Goal: Task Accomplishment & Management: Use online tool/utility

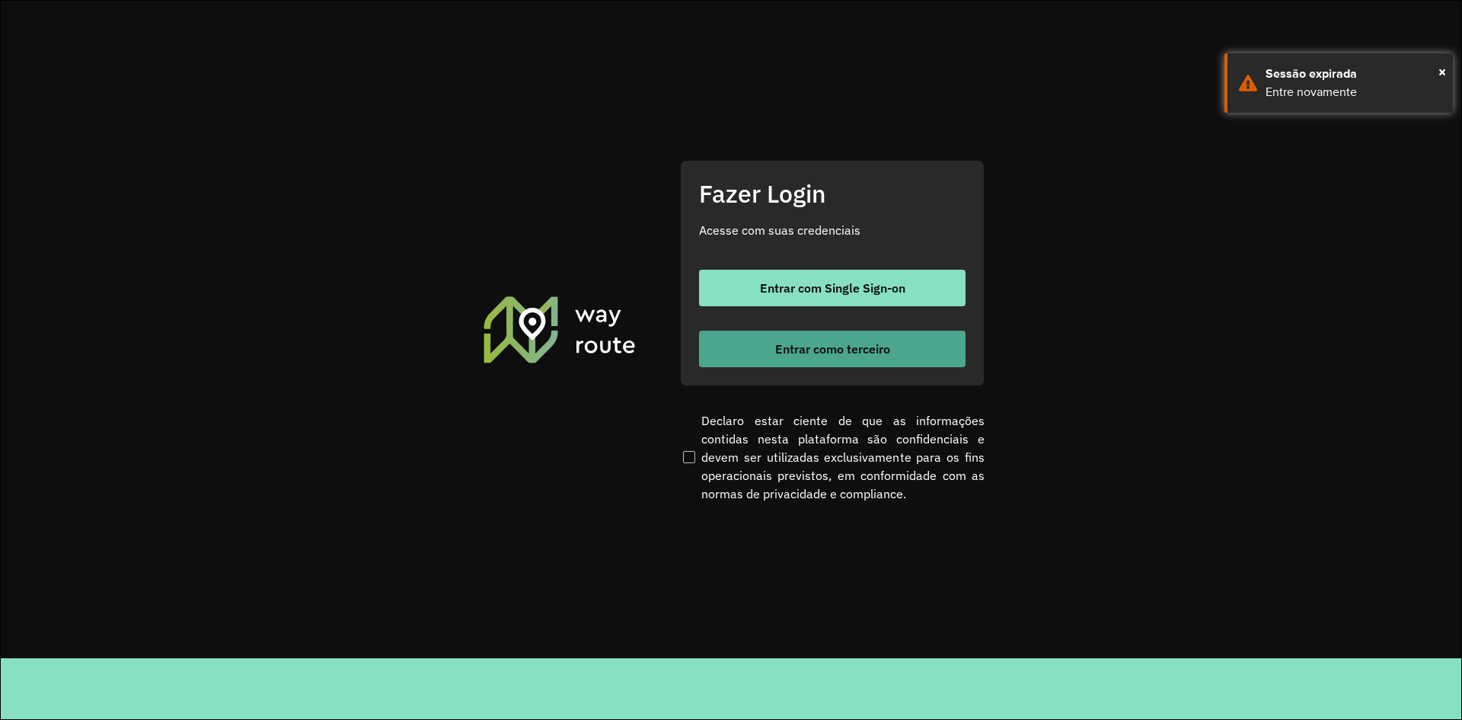
click at [860, 344] on span "Entrar como terceiro" at bounding box center [832, 349] width 115 height 12
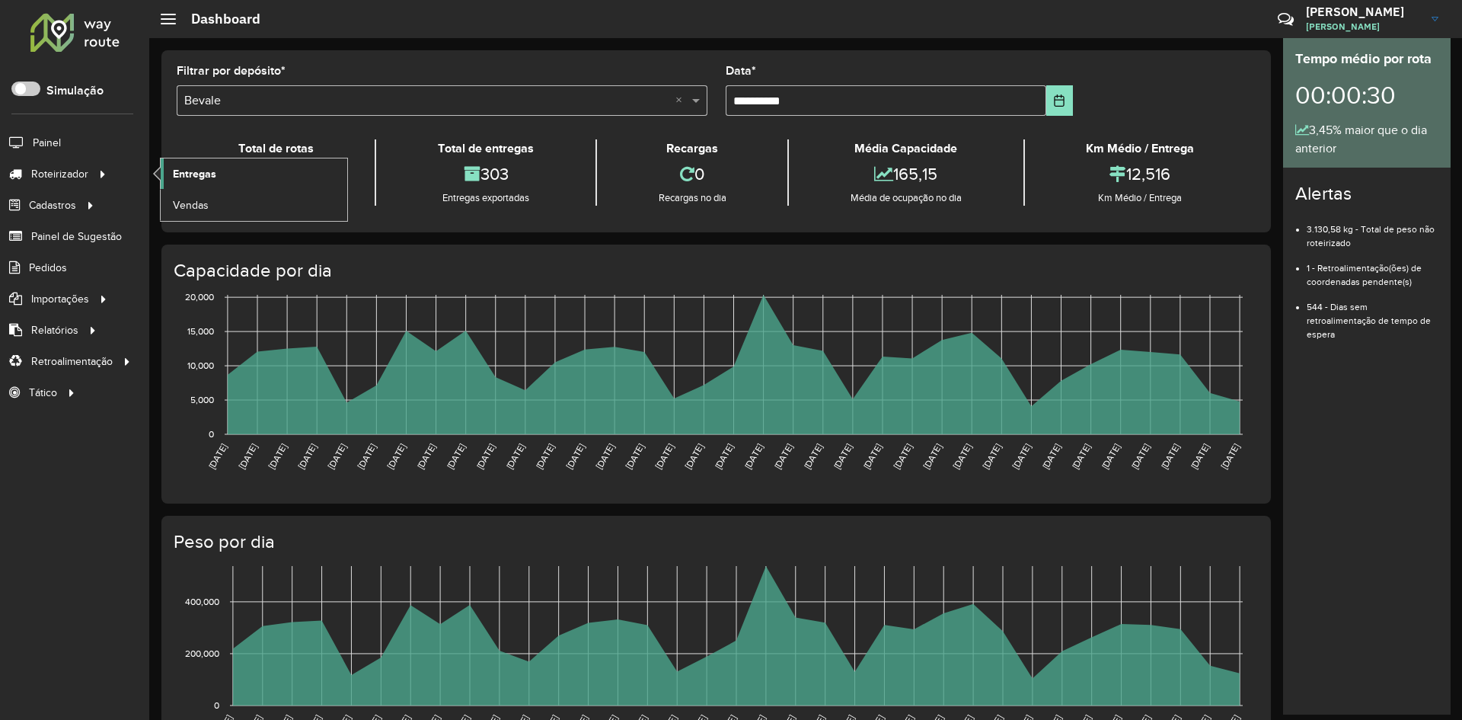
click at [215, 171] on span "Entregas" at bounding box center [194, 174] width 43 height 16
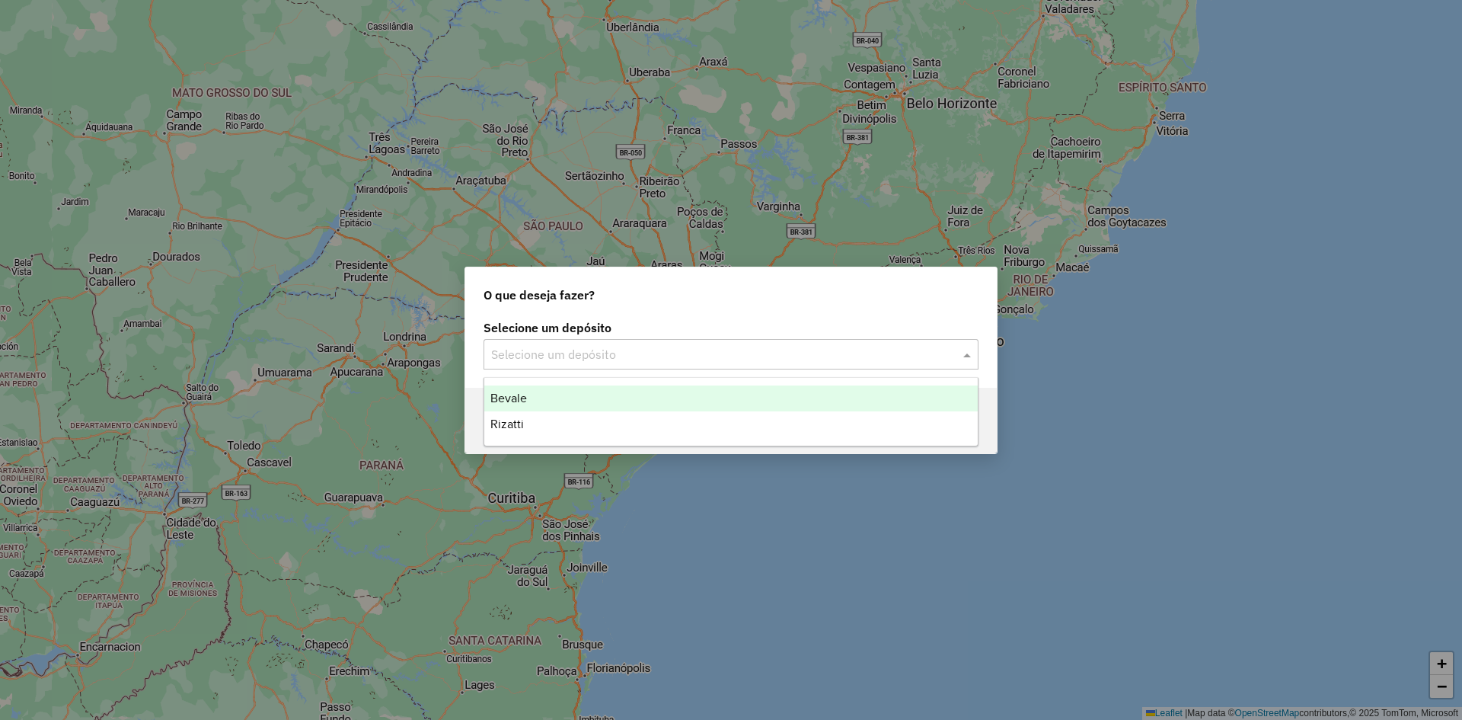
click at [598, 353] on input "text" at bounding box center [715, 355] width 449 height 18
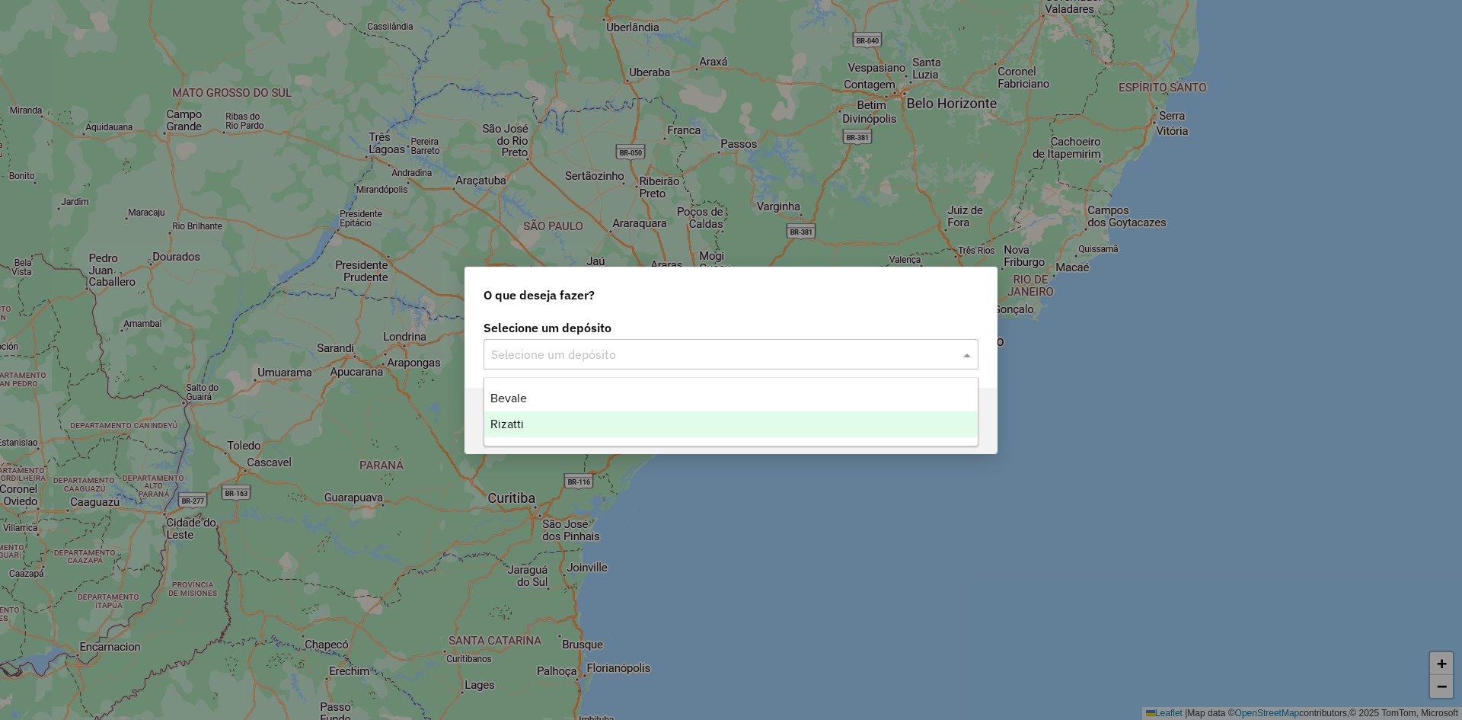
click at [515, 430] on div "Rizatti" at bounding box center [730, 424] width 493 height 26
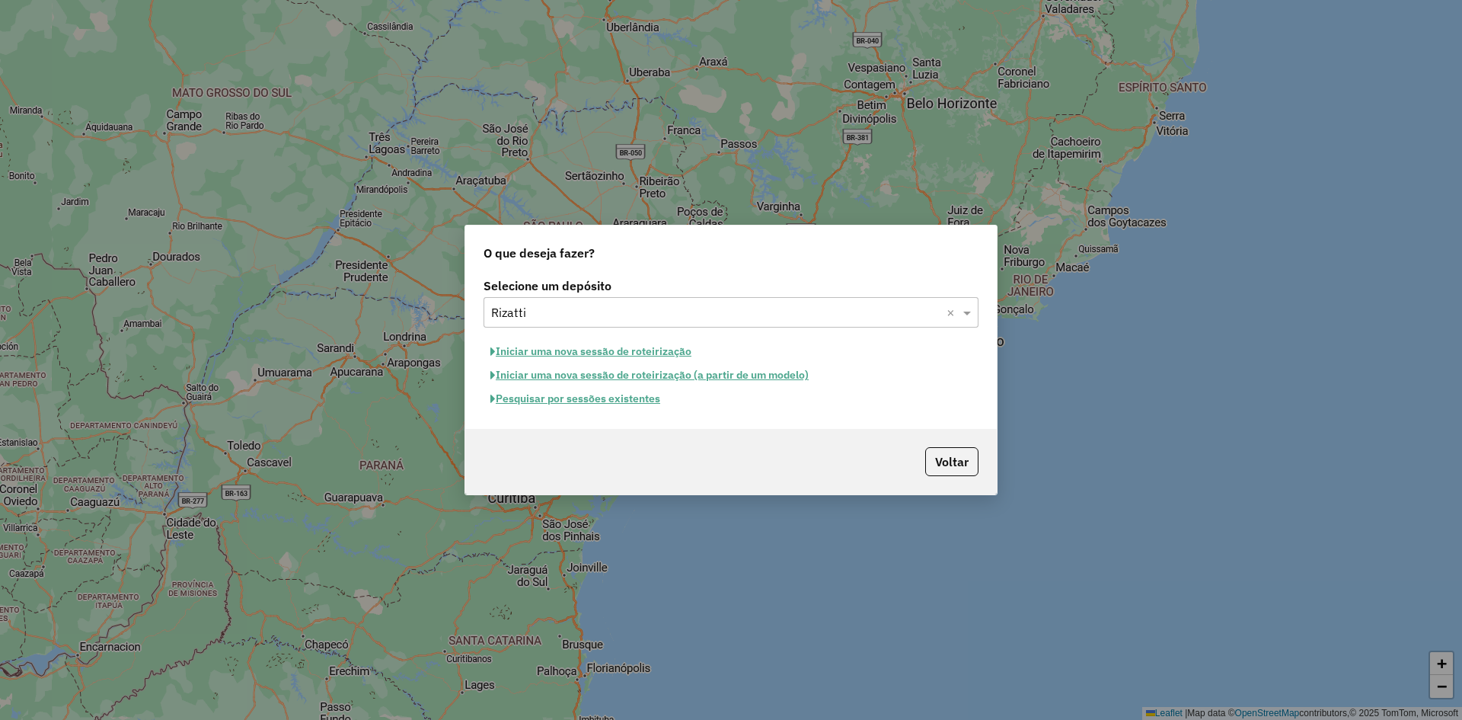
click at [562, 352] on button "Iniciar uma nova sessão de roteirização" at bounding box center [591, 352] width 215 height 24
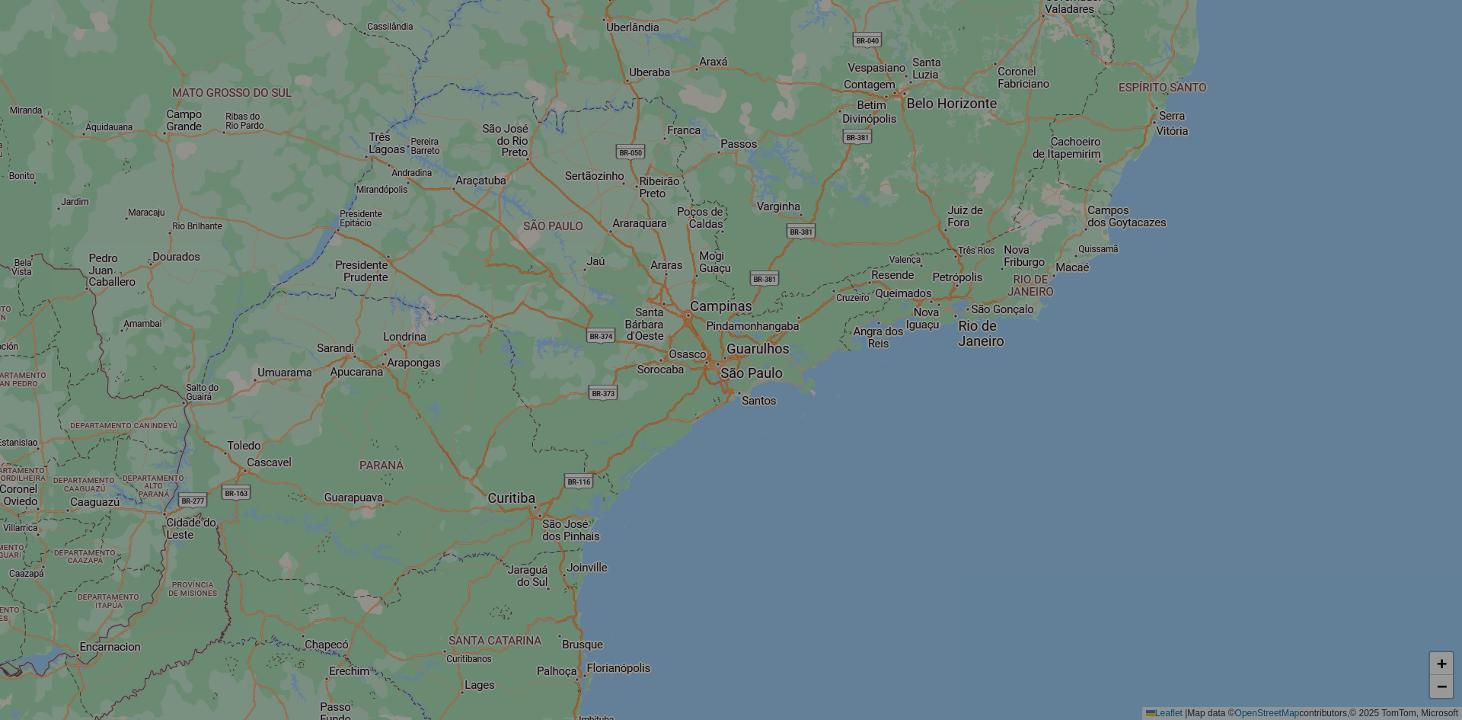
select select "*"
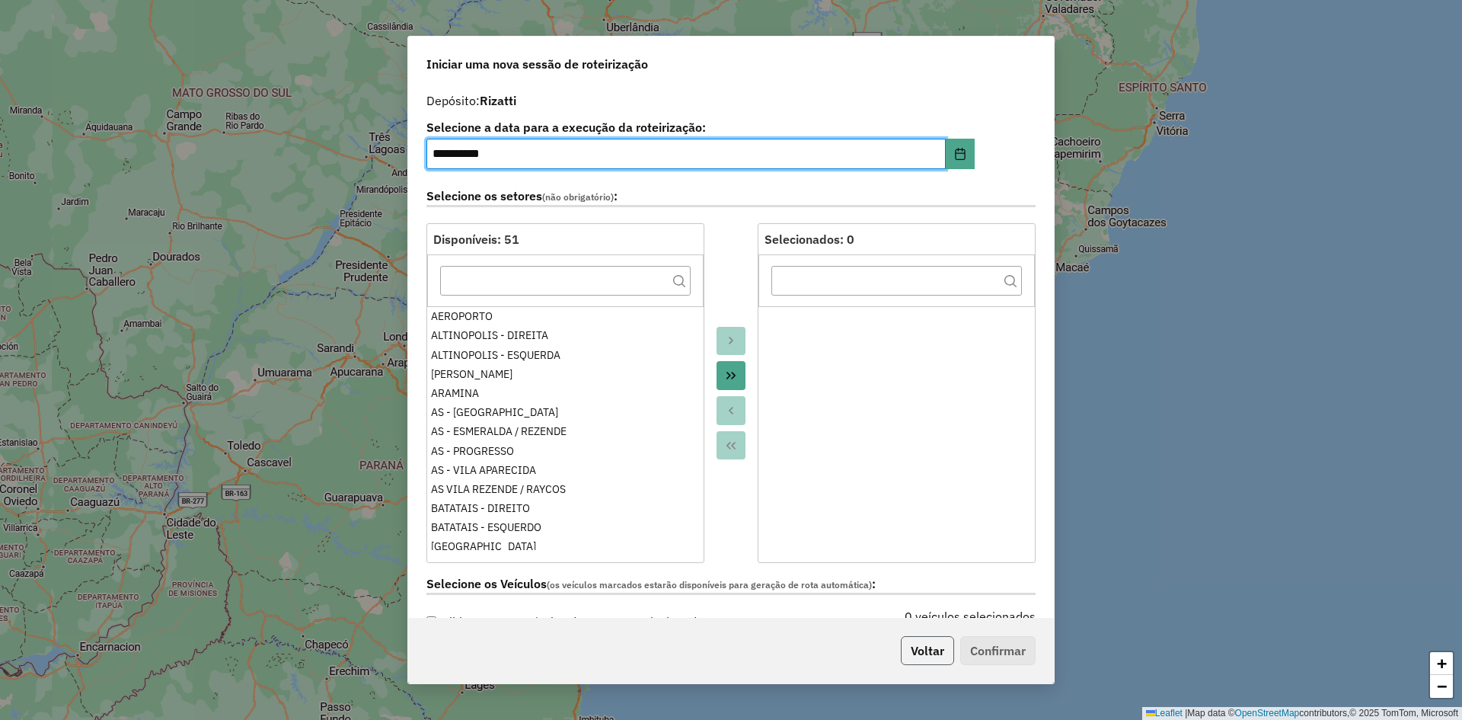
click at [917, 637] on button "Voltar" at bounding box center [927, 650] width 53 height 29
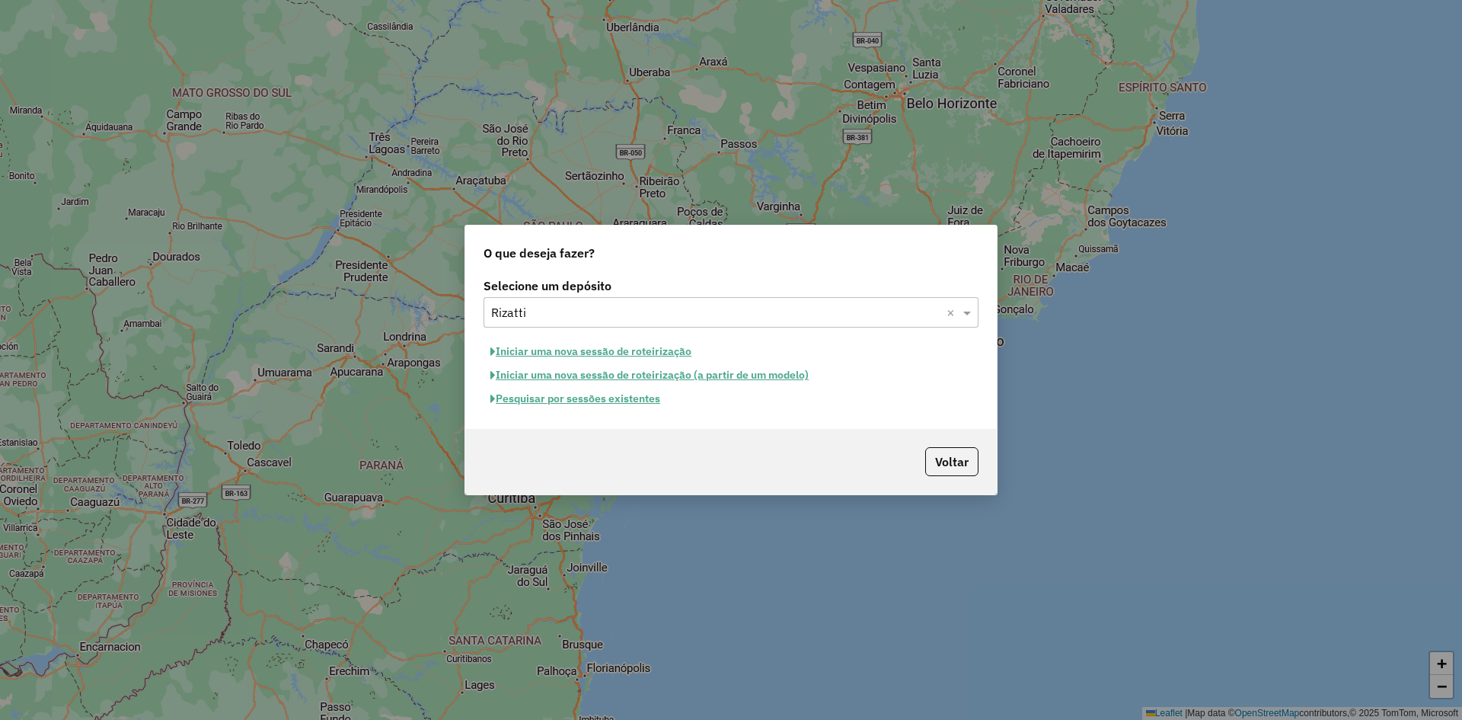
click at [552, 401] on button "Pesquisar por sessões existentes" at bounding box center [576, 399] width 184 height 24
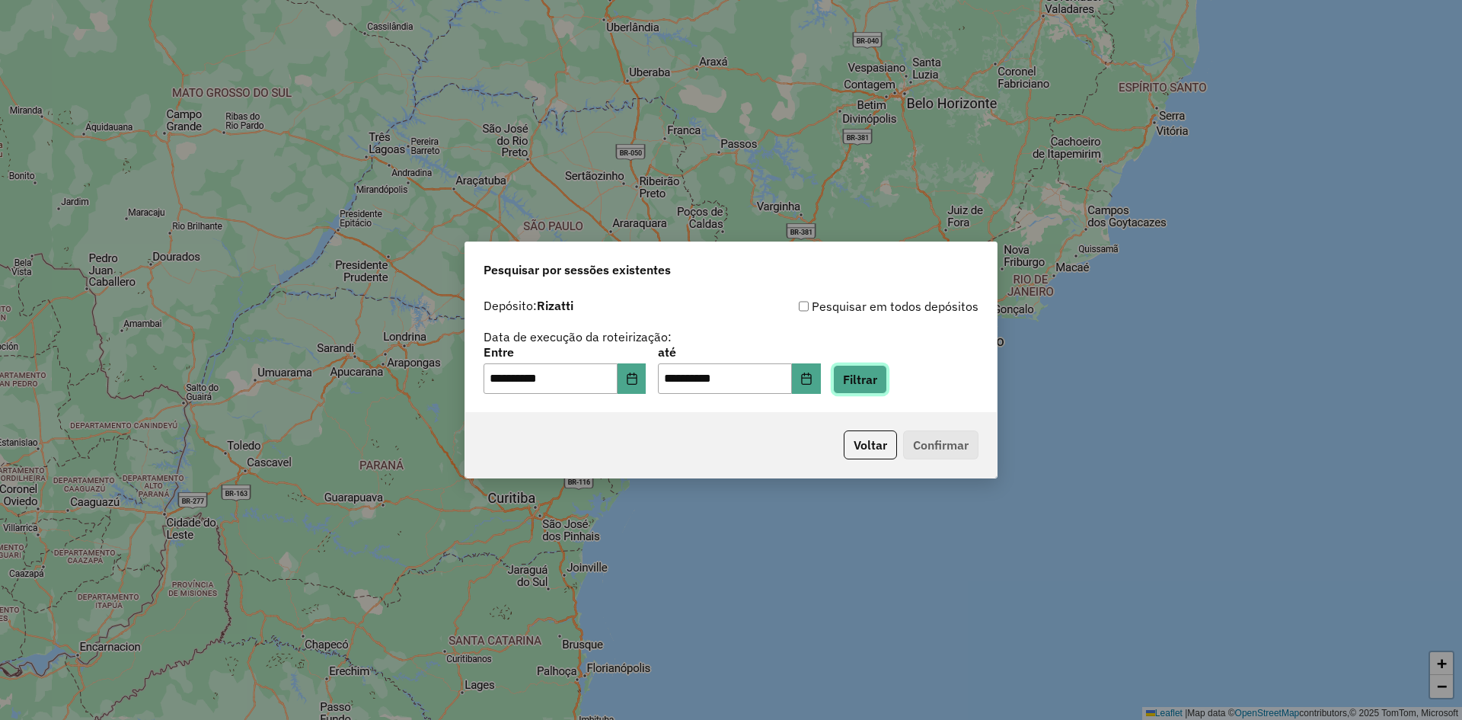
click at [883, 385] on button "Filtrar" at bounding box center [860, 379] width 54 height 29
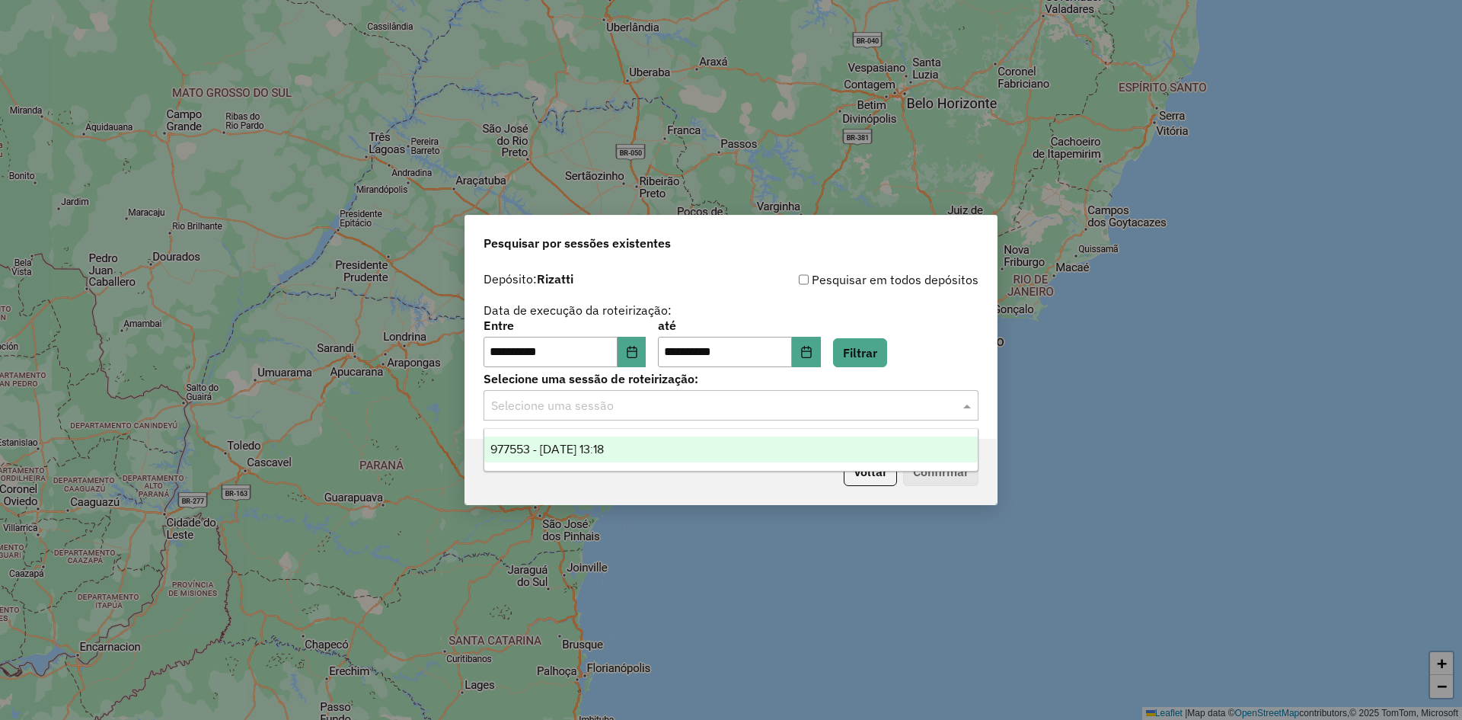
click at [907, 401] on input "text" at bounding box center [715, 406] width 449 height 18
click at [647, 458] on div "977553 - 11/08/2025 13:18" at bounding box center [730, 449] width 493 height 26
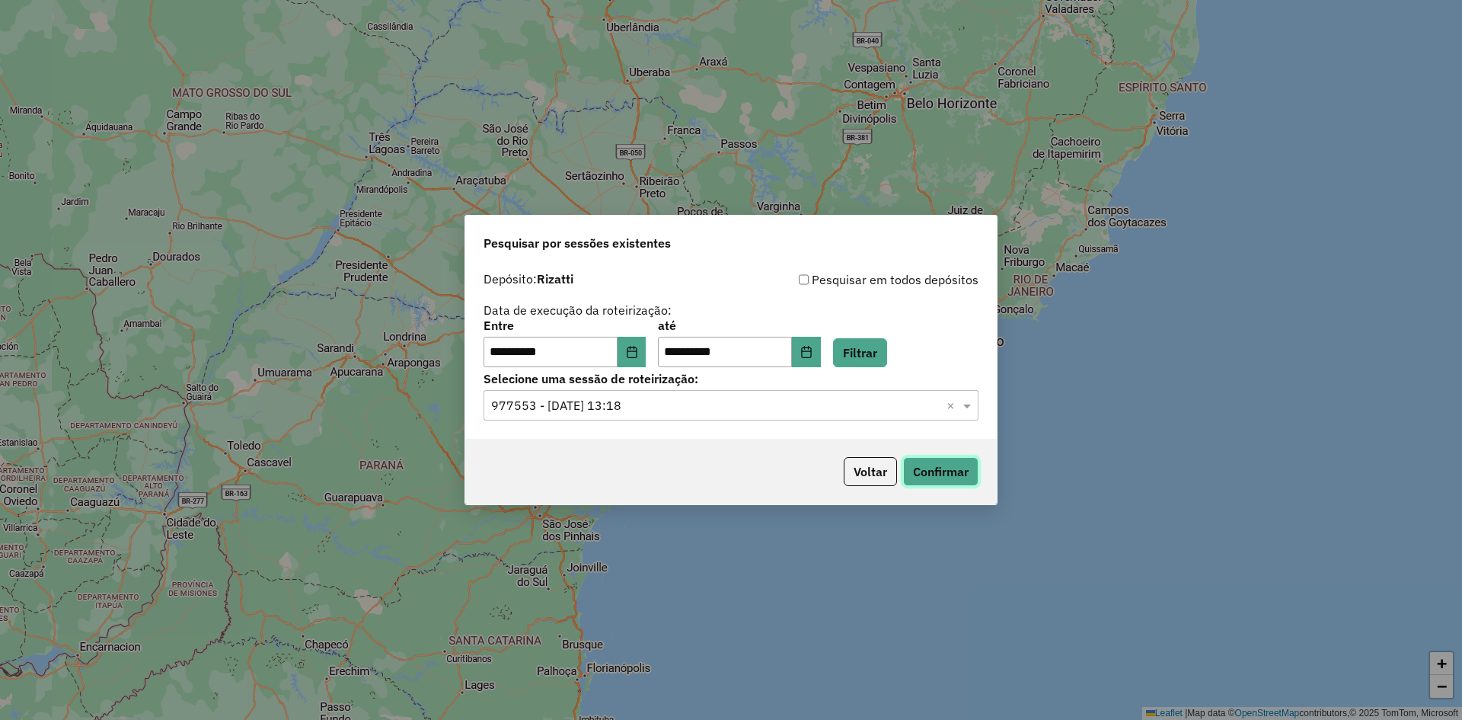
click at [943, 473] on button "Confirmar" at bounding box center [940, 471] width 75 height 29
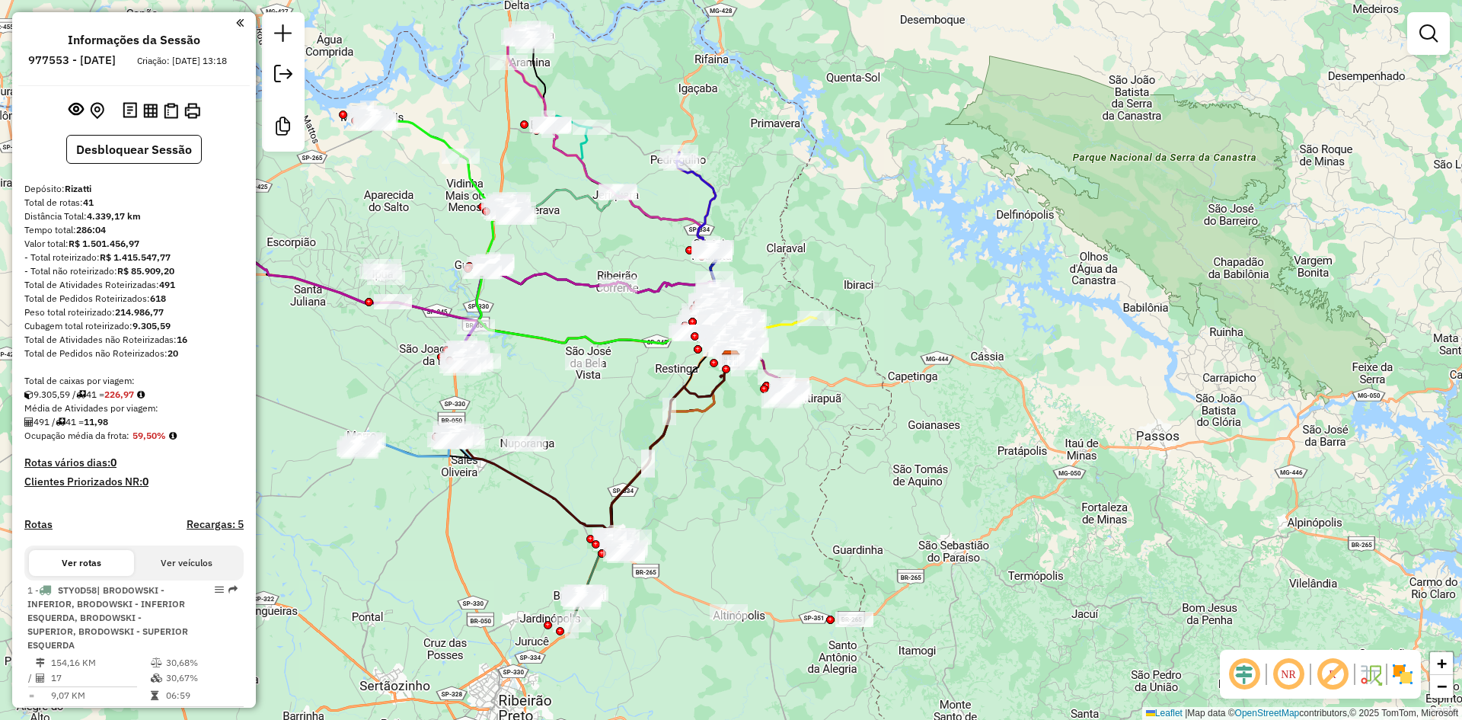
click at [1239, 684] on em at bounding box center [1244, 674] width 37 height 37
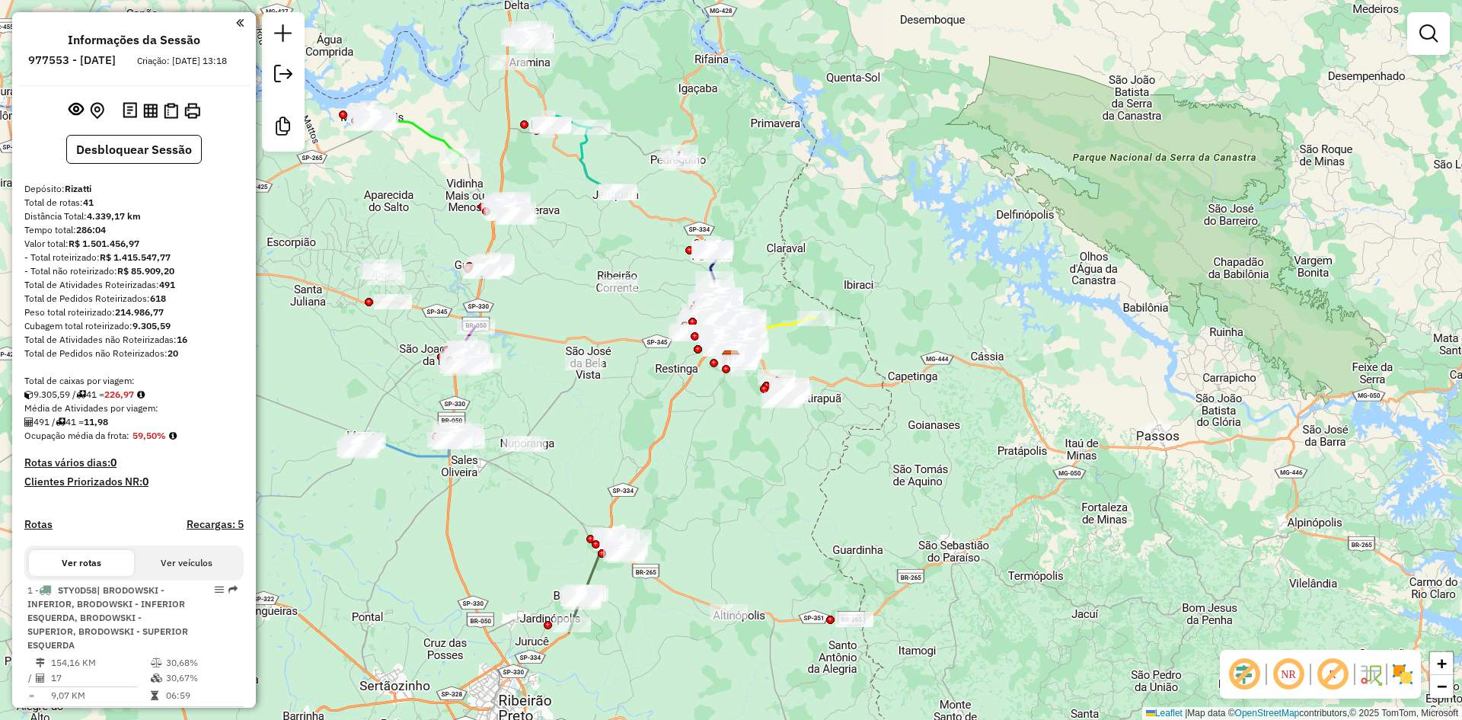
click at [1396, 672] on img at bounding box center [1402, 674] width 24 height 24
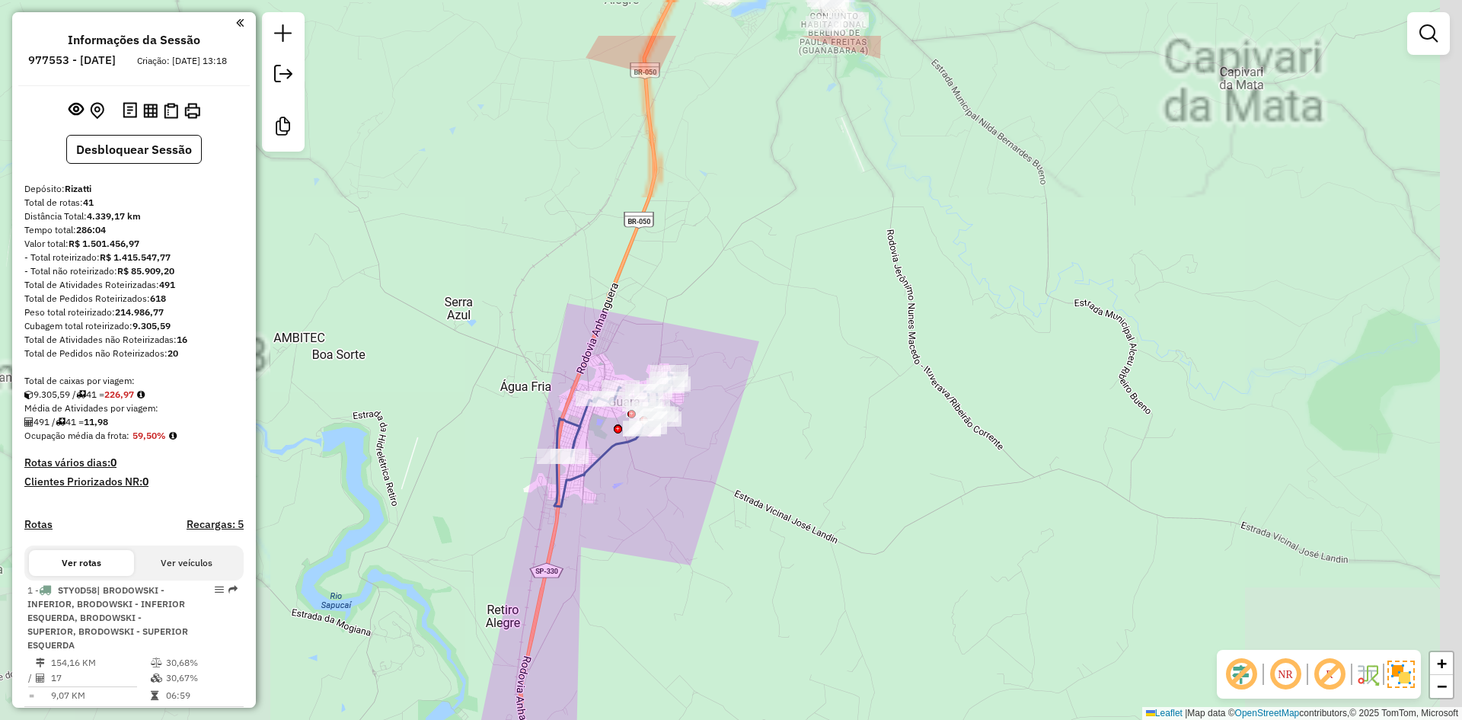
drag, startPoint x: 665, startPoint y: 294, endPoint x: 584, endPoint y: 541, distance: 260.3
click at [585, 546] on div "Janela de atendimento Grade de atendimento Capacidade Transportadoras Veículos …" at bounding box center [731, 360] width 1462 height 720
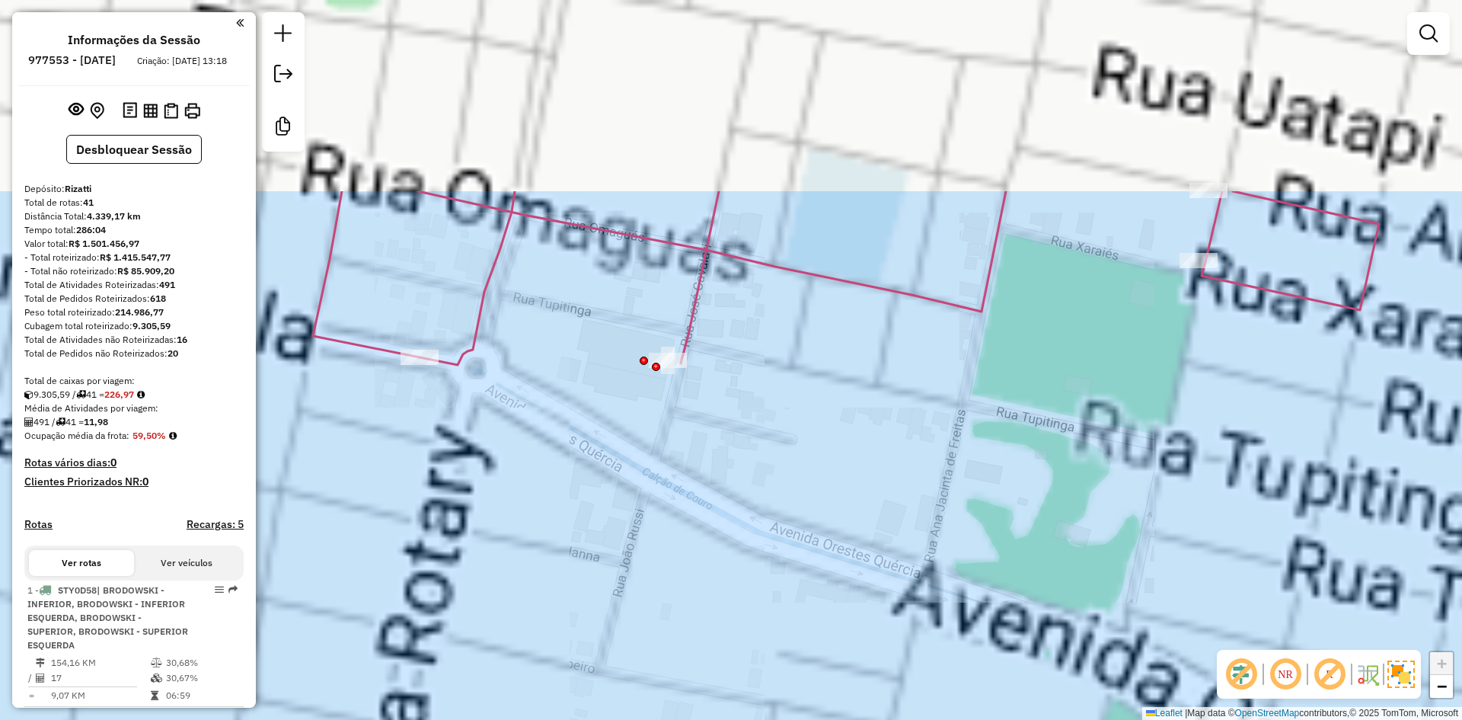
drag, startPoint x: 767, startPoint y: 514, endPoint x: 826, endPoint y: 603, distance: 107.1
click at [834, 615] on div "Janela de atendimento Grade de atendimento Capacidade Transportadoras Veículos …" at bounding box center [731, 360] width 1462 height 720
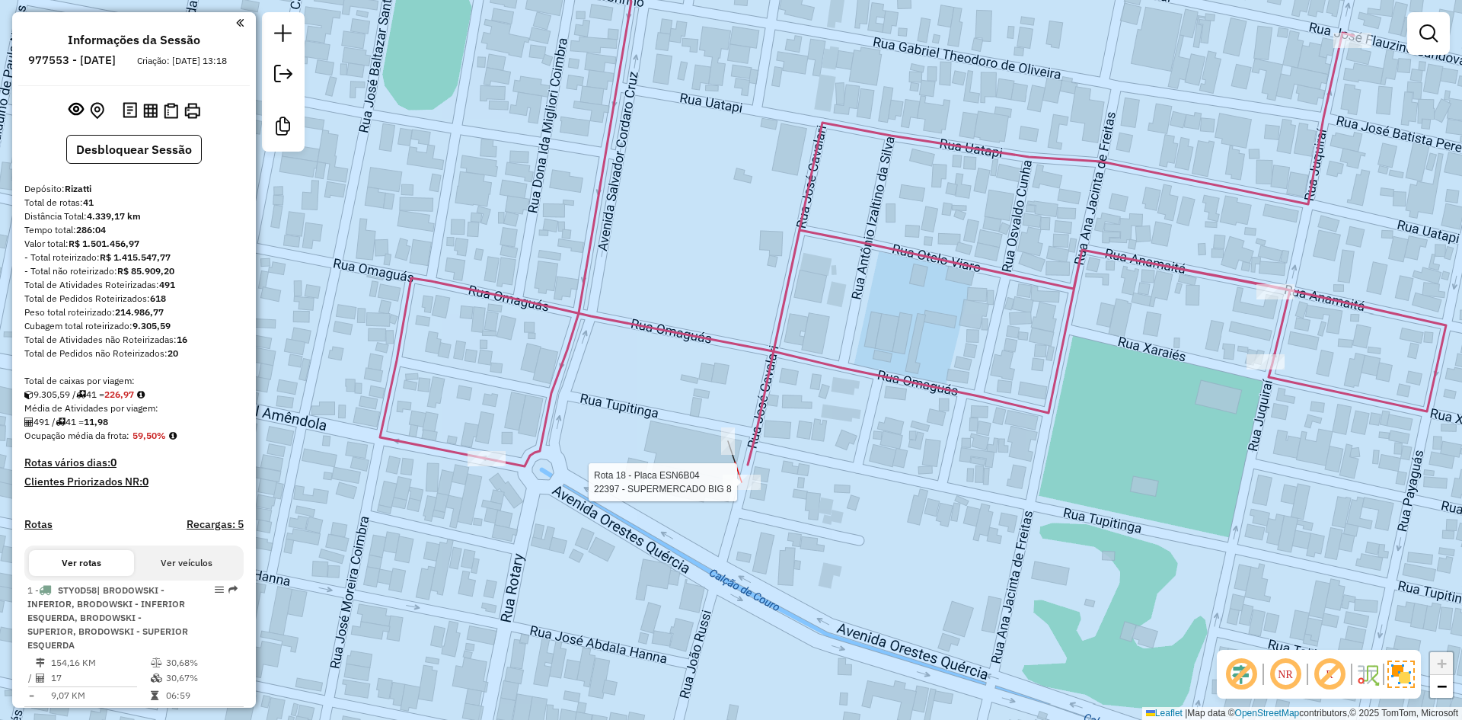
select select "**********"
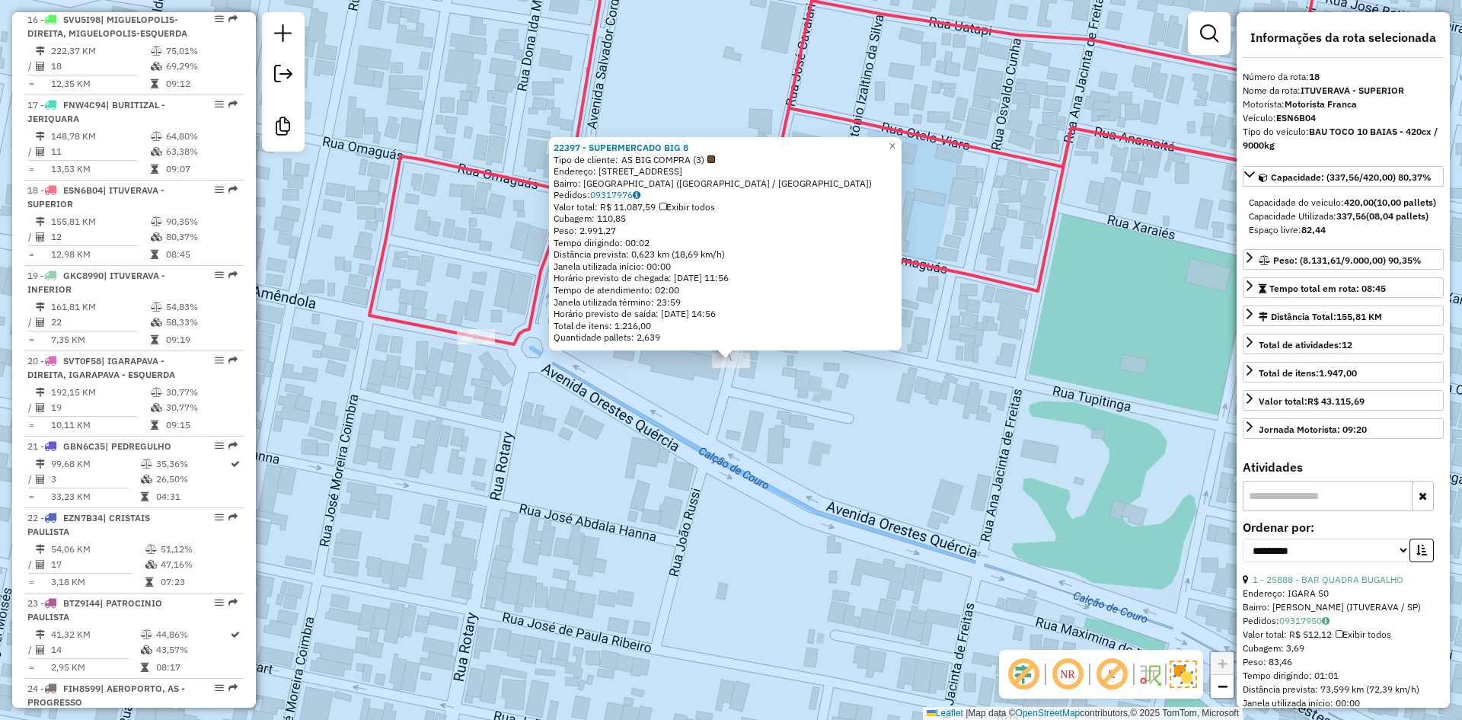
scroll to position [2100, 0]
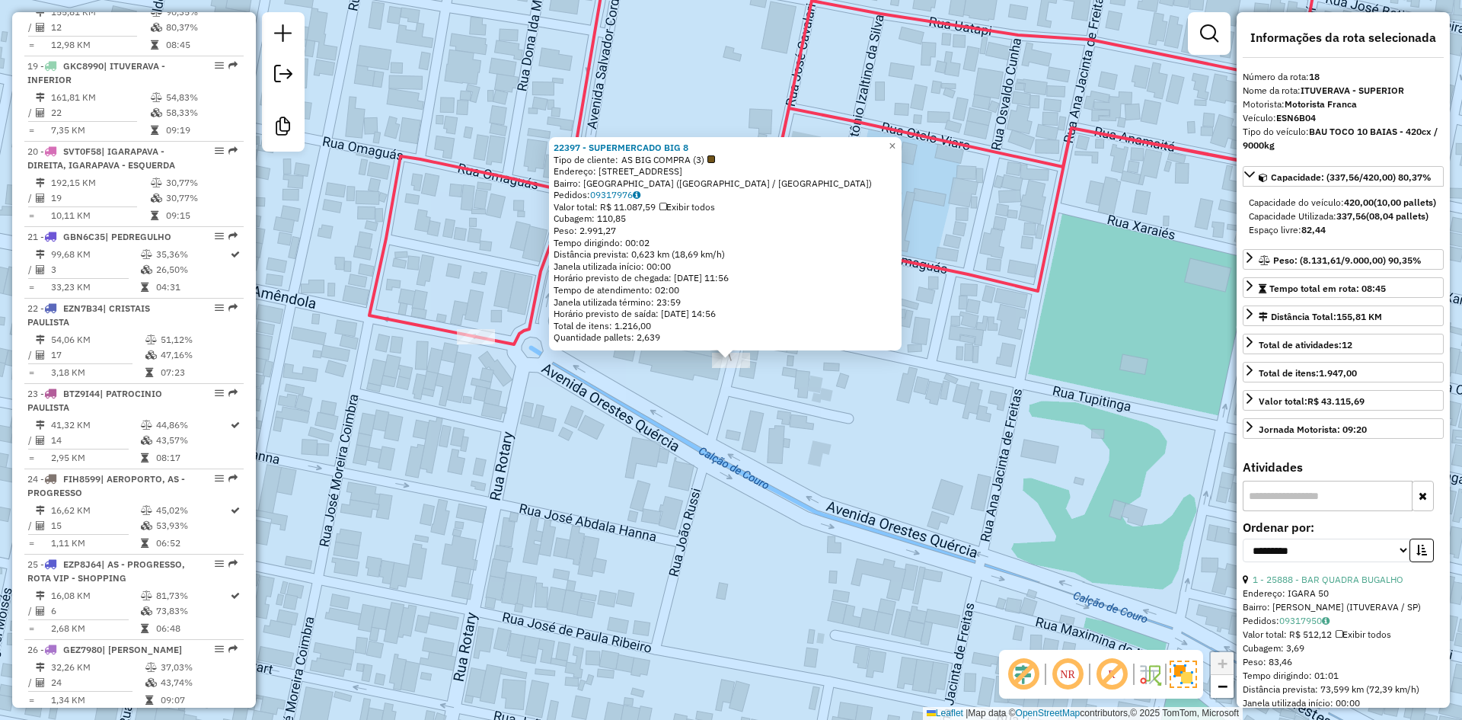
drag, startPoint x: 640, startPoint y: 222, endPoint x: 586, endPoint y: 222, distance: 54.1
click at [586, 222] on div "Cubagem: 110,85" at bounding box center [725, 218] width 343 height 12
click at [616, 219] on div "Cubagem: 110,85" at bounding box center [725, 218] width 343 height 12
click at [618, 219] on div "Cubagem: 110,85" at bounding box center [725, 218] width 343 height 12
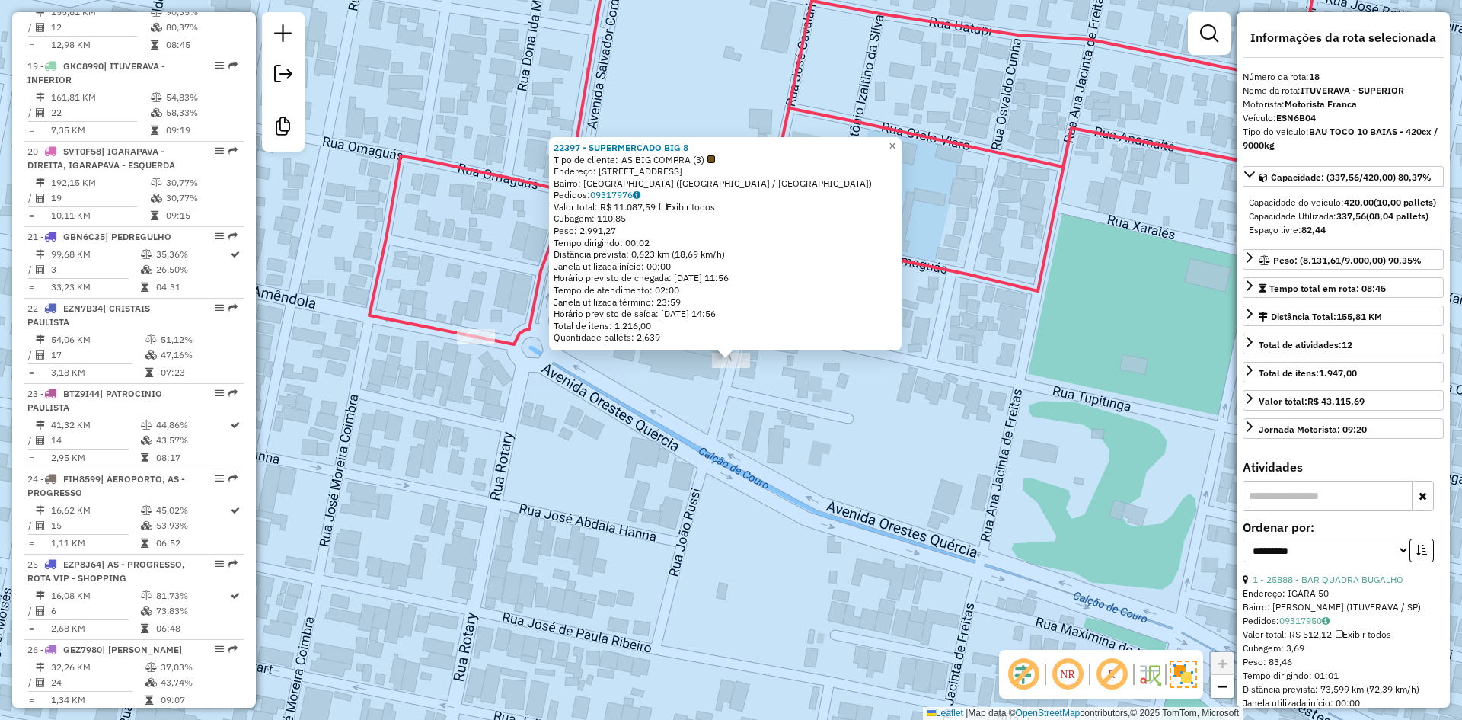
click at [618, 219] on div "Cubagem: 110,85" at bounding box center [725, 218] width 343 height 12
drag, startPoint x: 728, startPoint y: 541, endPoint x: 826, endPoint y: 493, distance: 109.3
click at [728, 538] on div "22397 - SUPERMERCADO BIG 8 Tipo de cliente: AS BIG COMPRA (3) Endereço: [STREET…" at bounding box center [731, 360] width 1462 height 720
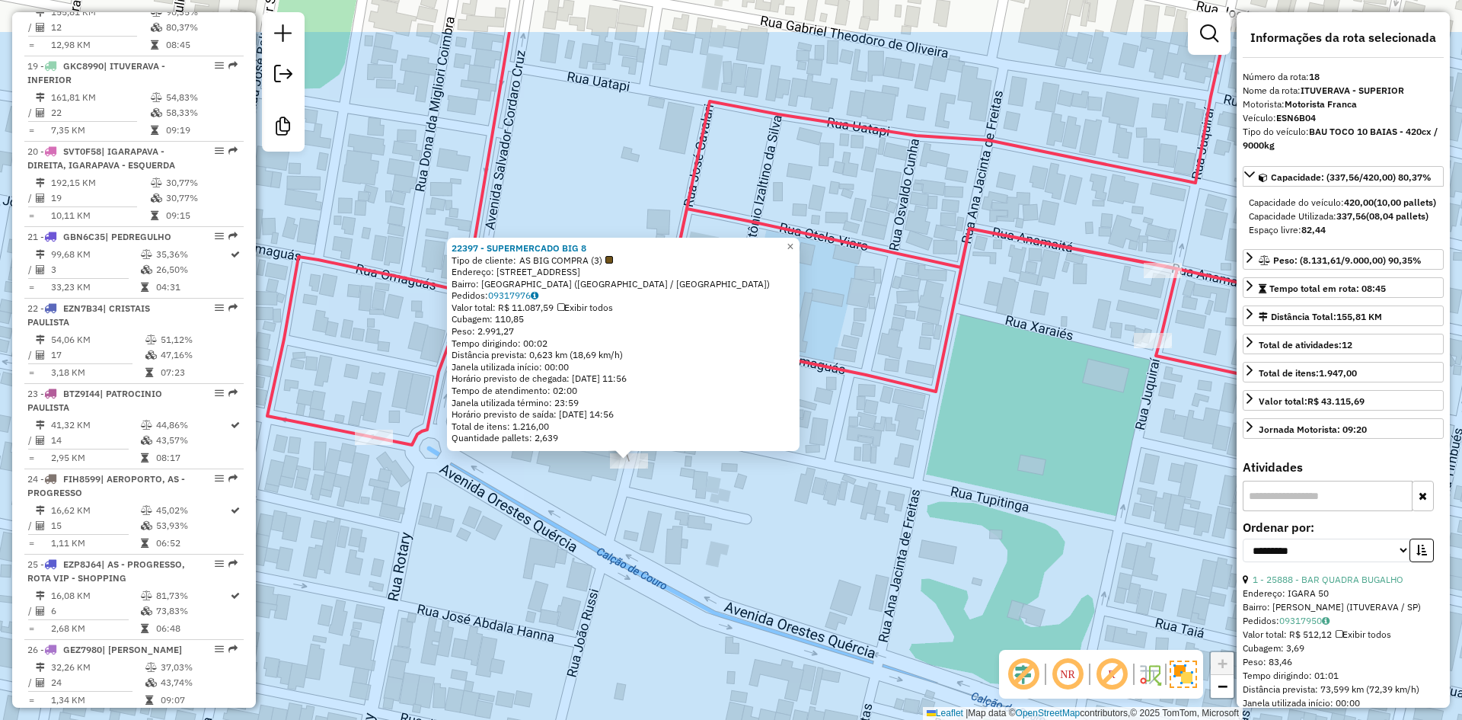
drag, startPoint x: 792, startPoint y: 551, endPoint x: 816, endPoint y: 496, distance: 59.3
click at [786, 558] on div "22397 - SUPERMERCADO BIG 8 Tipo de cliente: AS BIG COMPRA (3) Endereço: [STREET…" at bounding box center [731, 360] width 1462 height 720
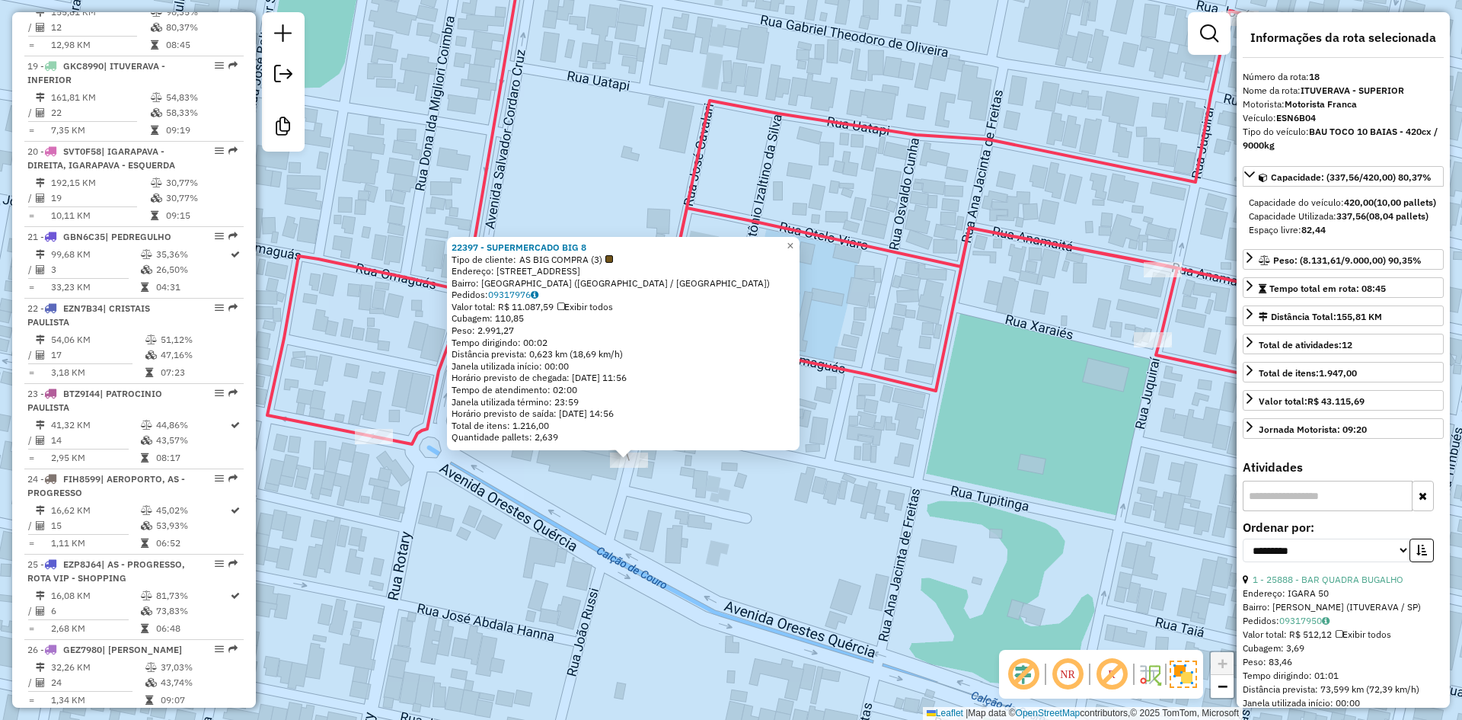
click at [866, 423] on div "22397 - SUPERMERCADO BIG 8 Tipo de cliente: AS BIG COMPRA (3) Endereço: [STREET…" at bounding box center [731, 360] width 1462 height 720
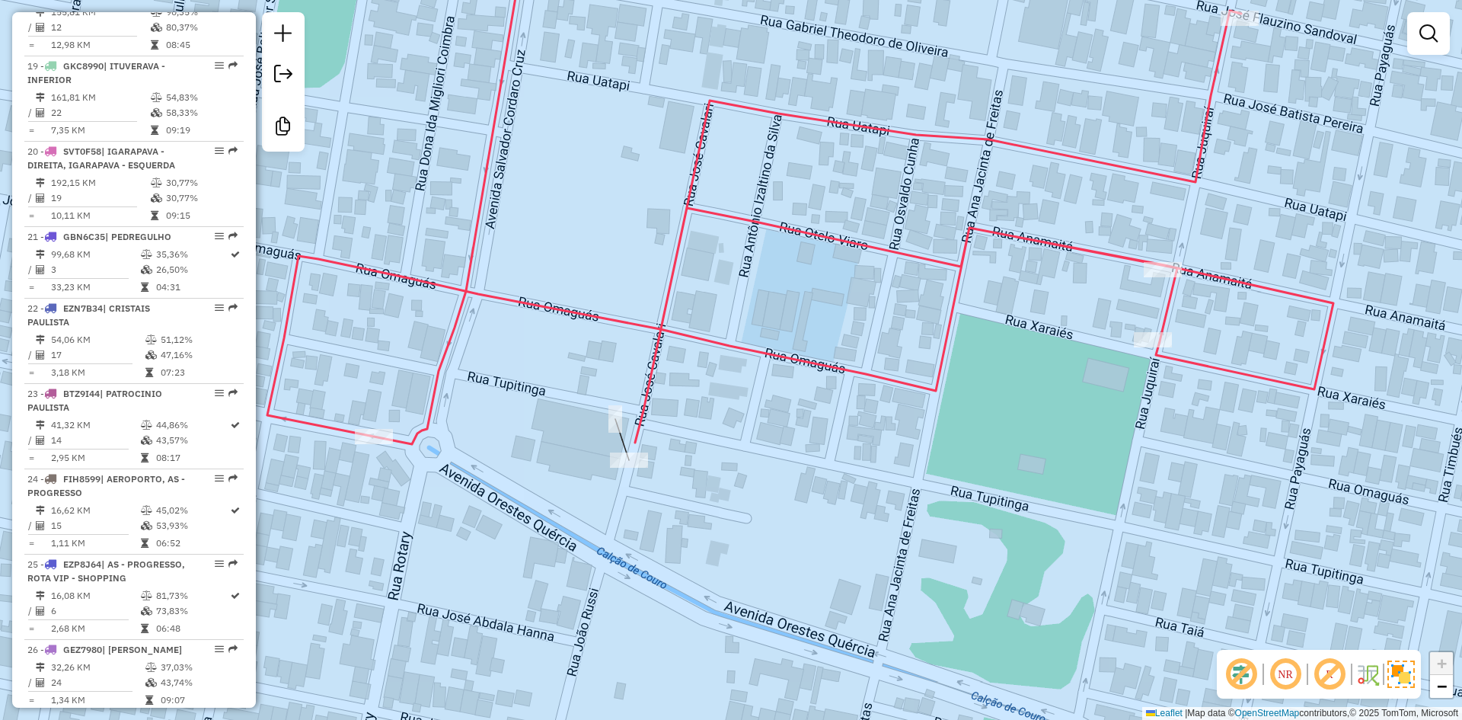
click at [870, 378] on icon at bounding box center [800, 185] width 1066 height 515
select select "**********"
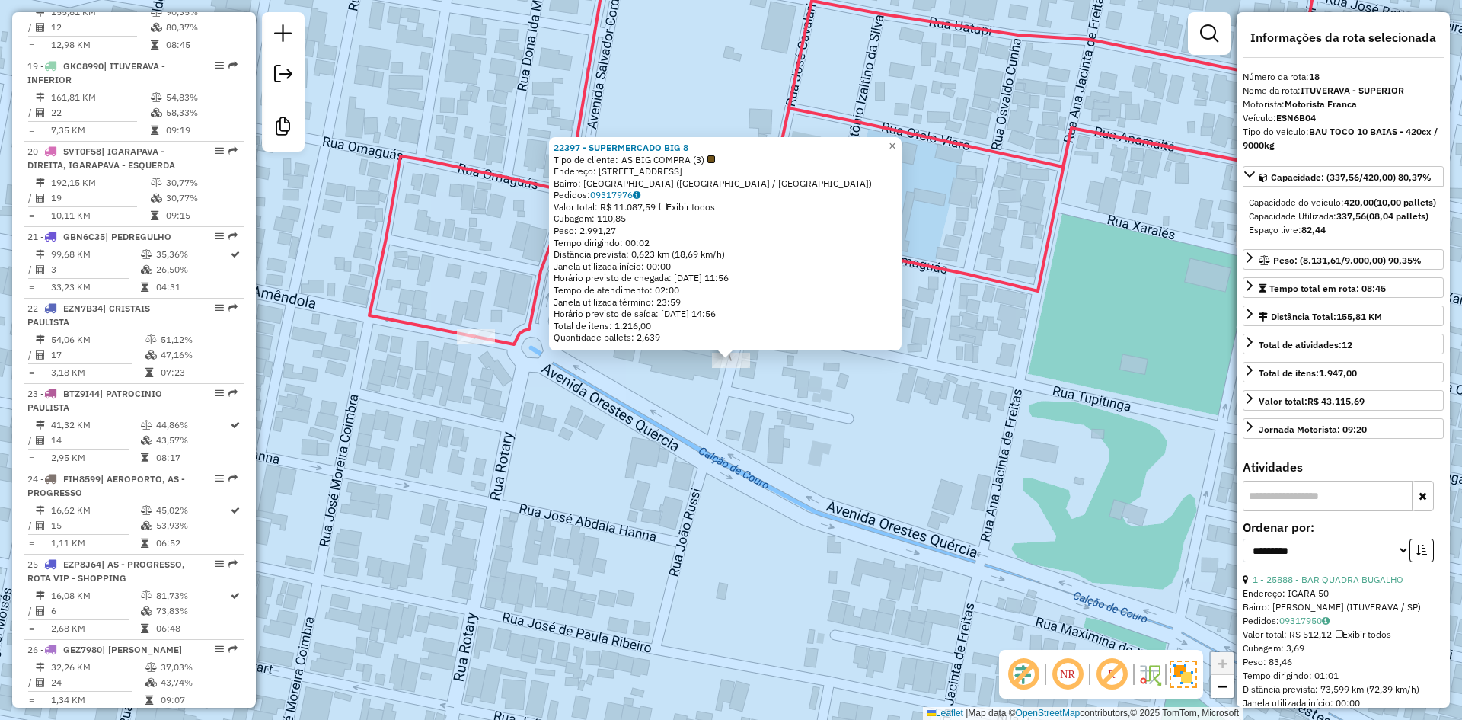
click at [614, 222] on div "Cubagem: 110,85" at bounding box center [725, 218] width 343 height 12
click at [656, 418] on div "22397 - SUPERMERCADO BIG 8 Tipo de cliente: AS BIG COMPRA (3) Endereço: [STREET…" at bounding box center [731, 360] width 1462 height 720
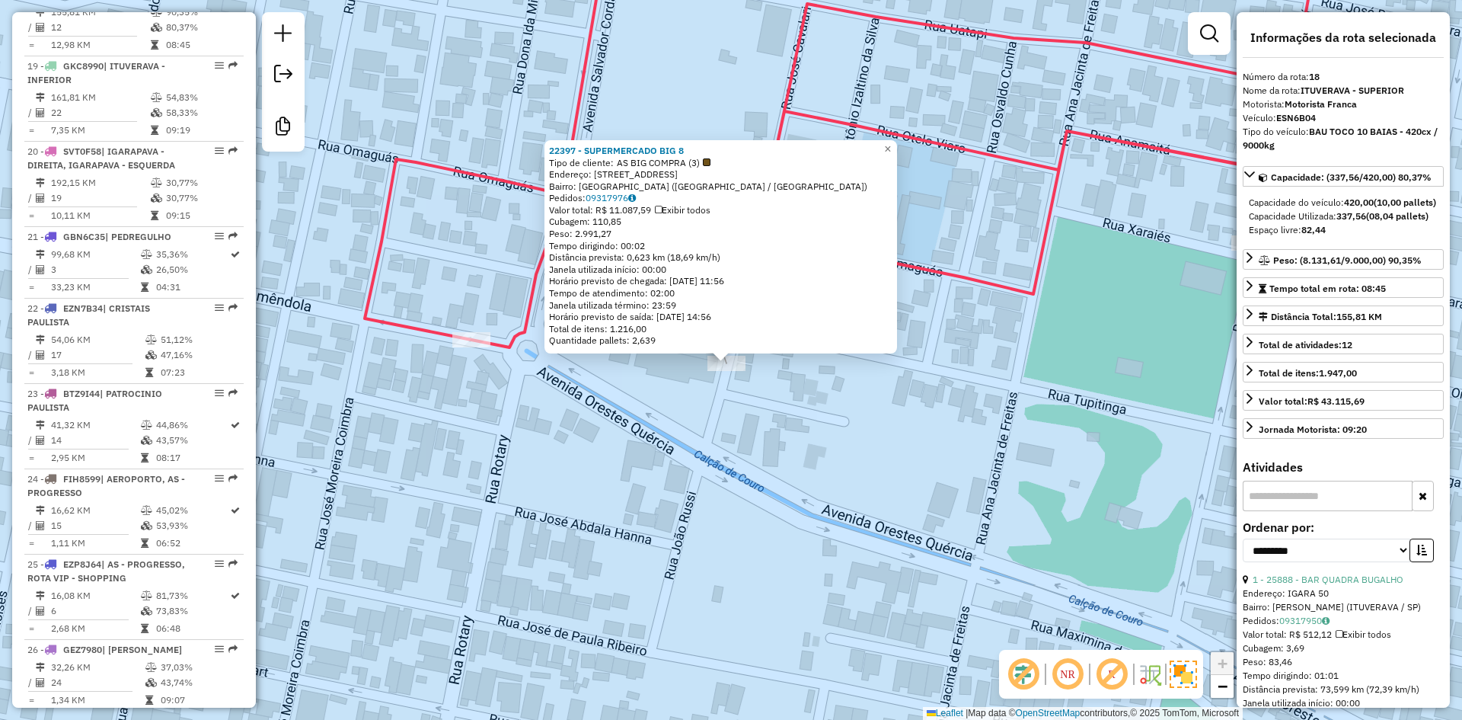
click at [656, 417] on div "22397 - SUPERMERCADO BIG 8 Tipo de cliente: AS BIG COMPRA (3) Endereço: [STREET…" at bounding box center [731, 360] width 1462 height 720
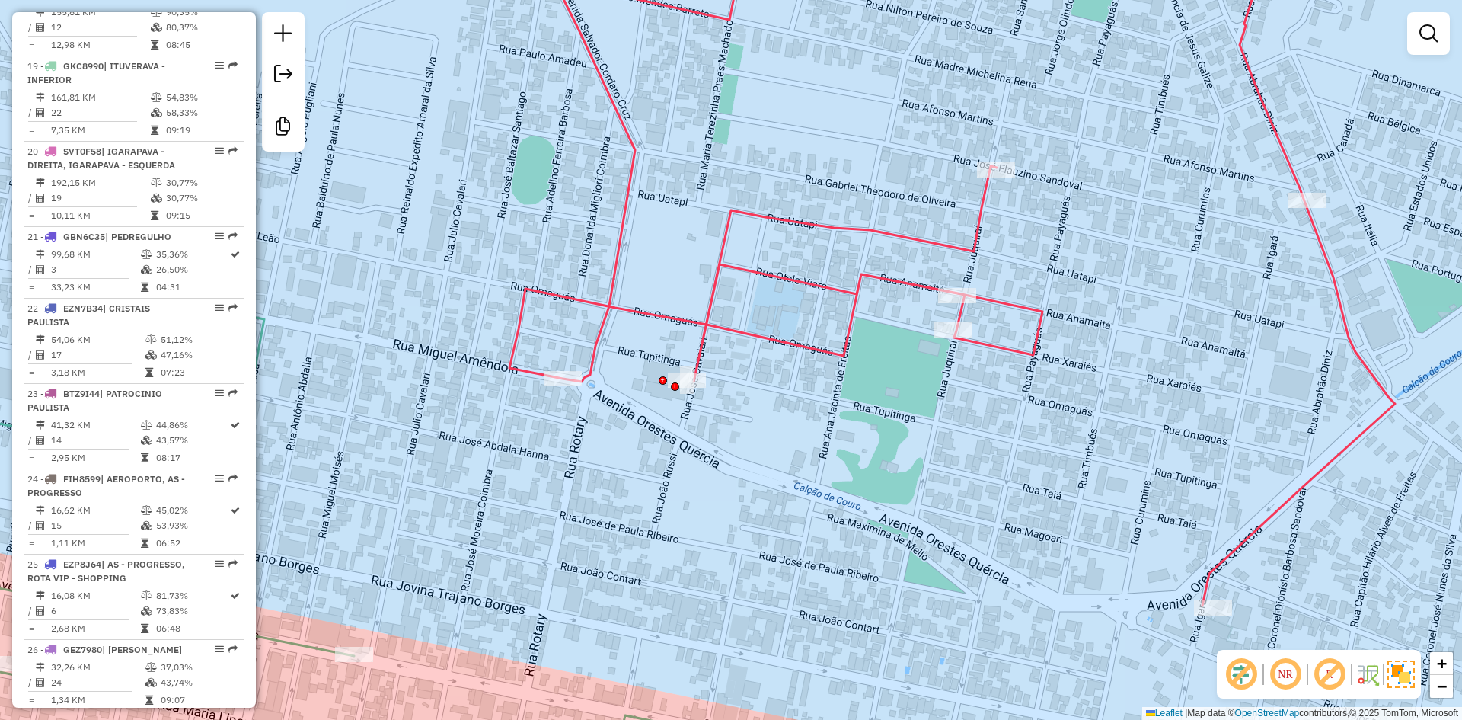
click at [672, 318] on icon at bounding box center [952, 266] width 886 height 677
select select "**********"
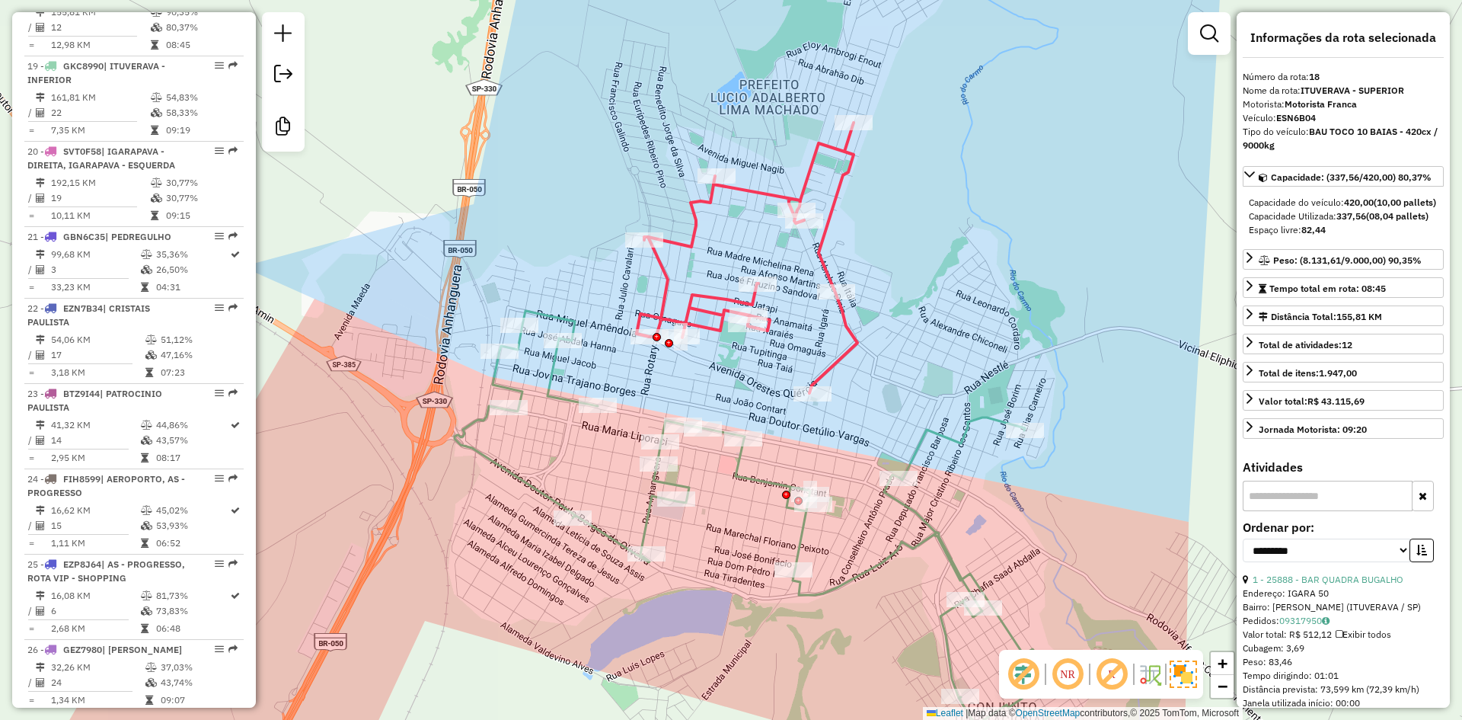
click at [736, 471] on icon at bounding box center [757, 517] width 605 height 413
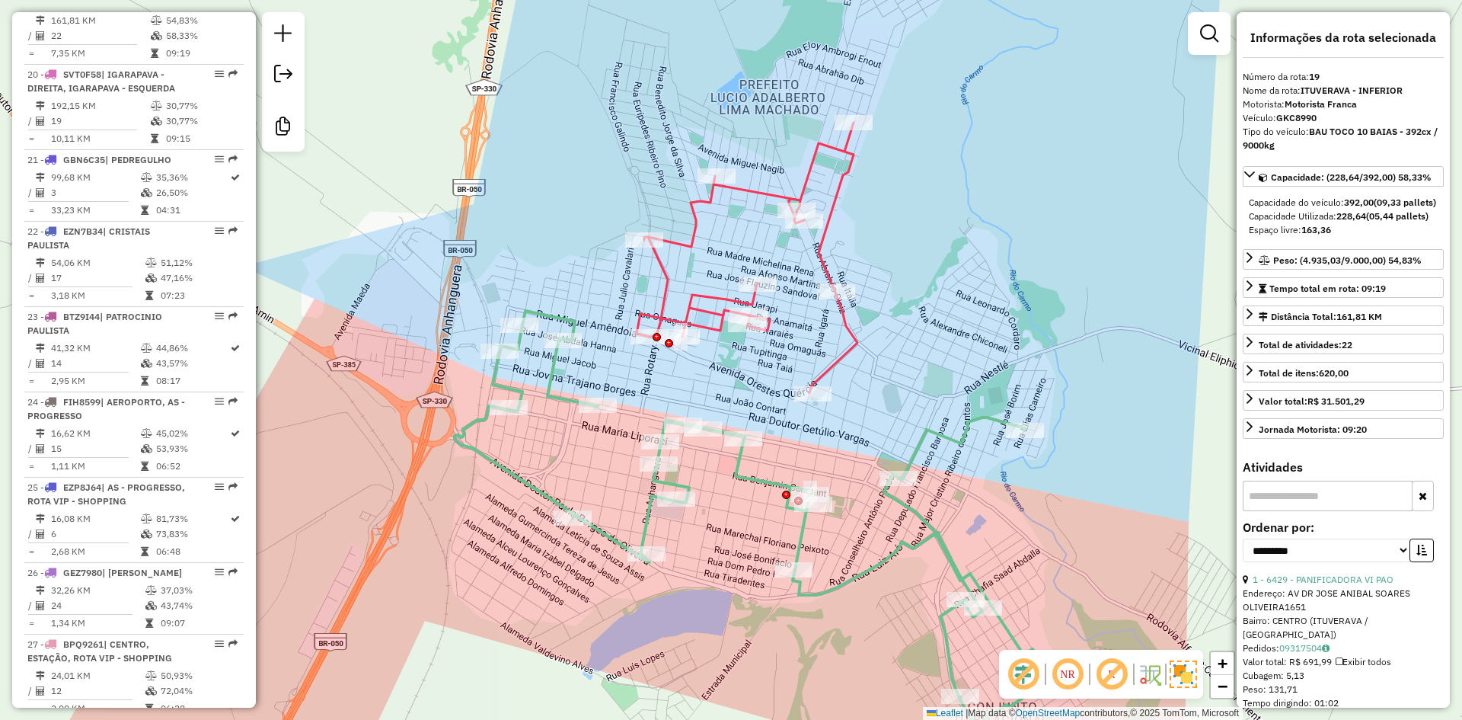
scroll to position [2185, 0]
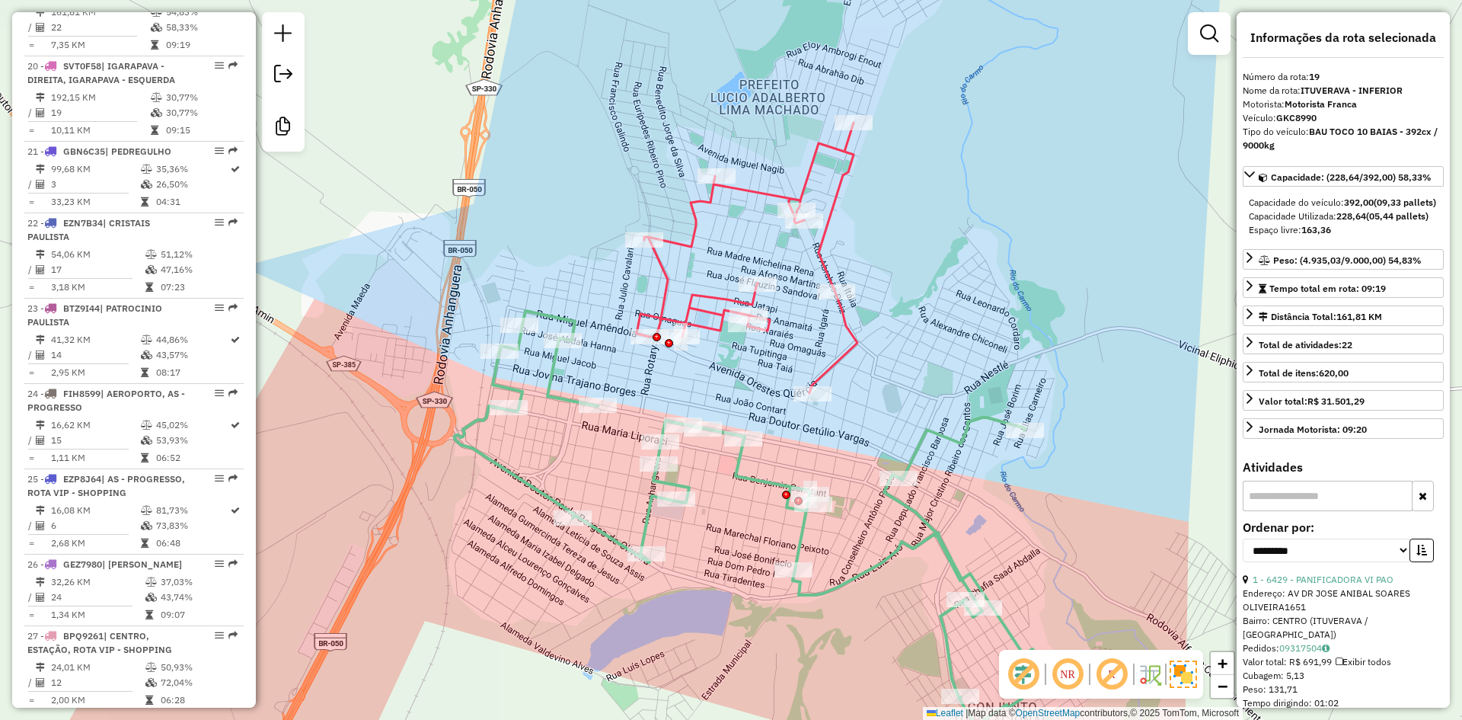
click at [838, 355] on icon at bounding box center [747, 258] width 221 height 270
click at [844, 369] on icon at bounding box center [747, 261] width 221 height 270
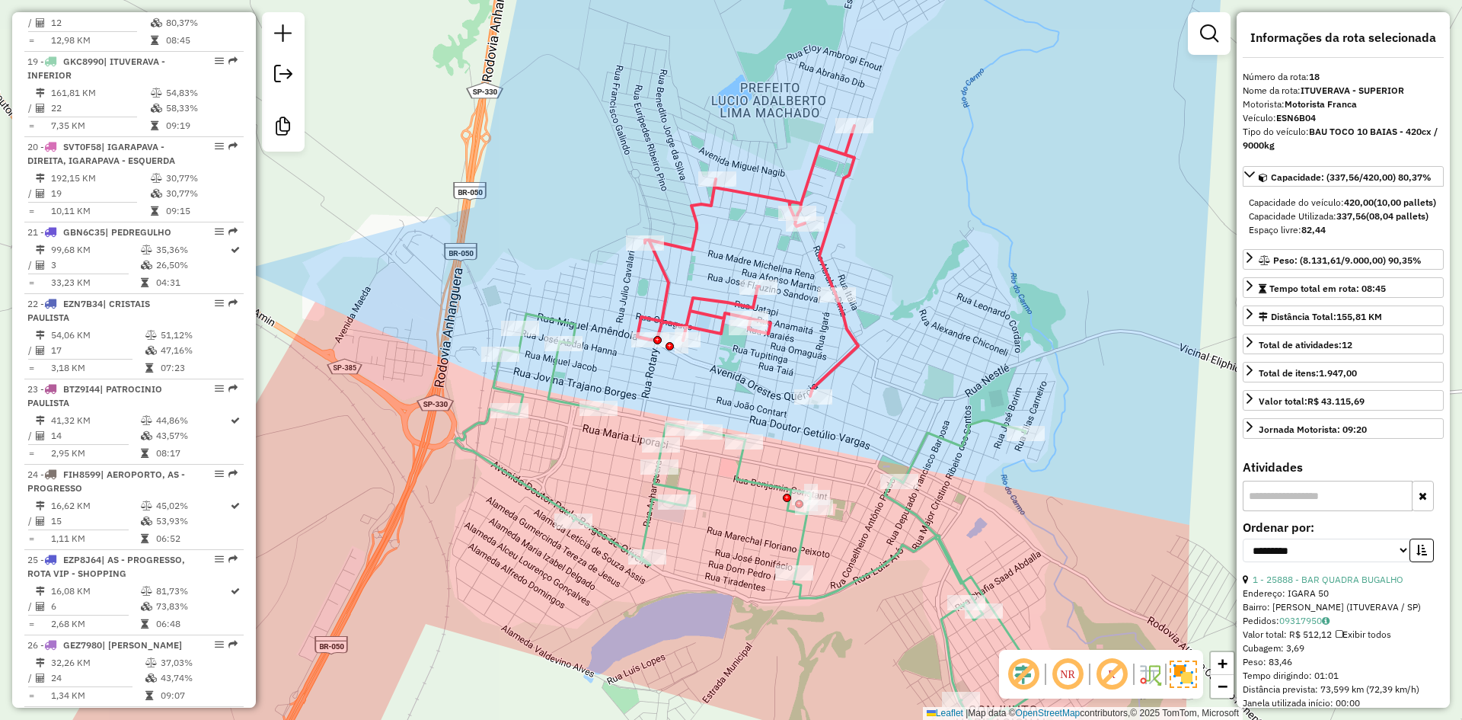
scroll to position [2100, 0]
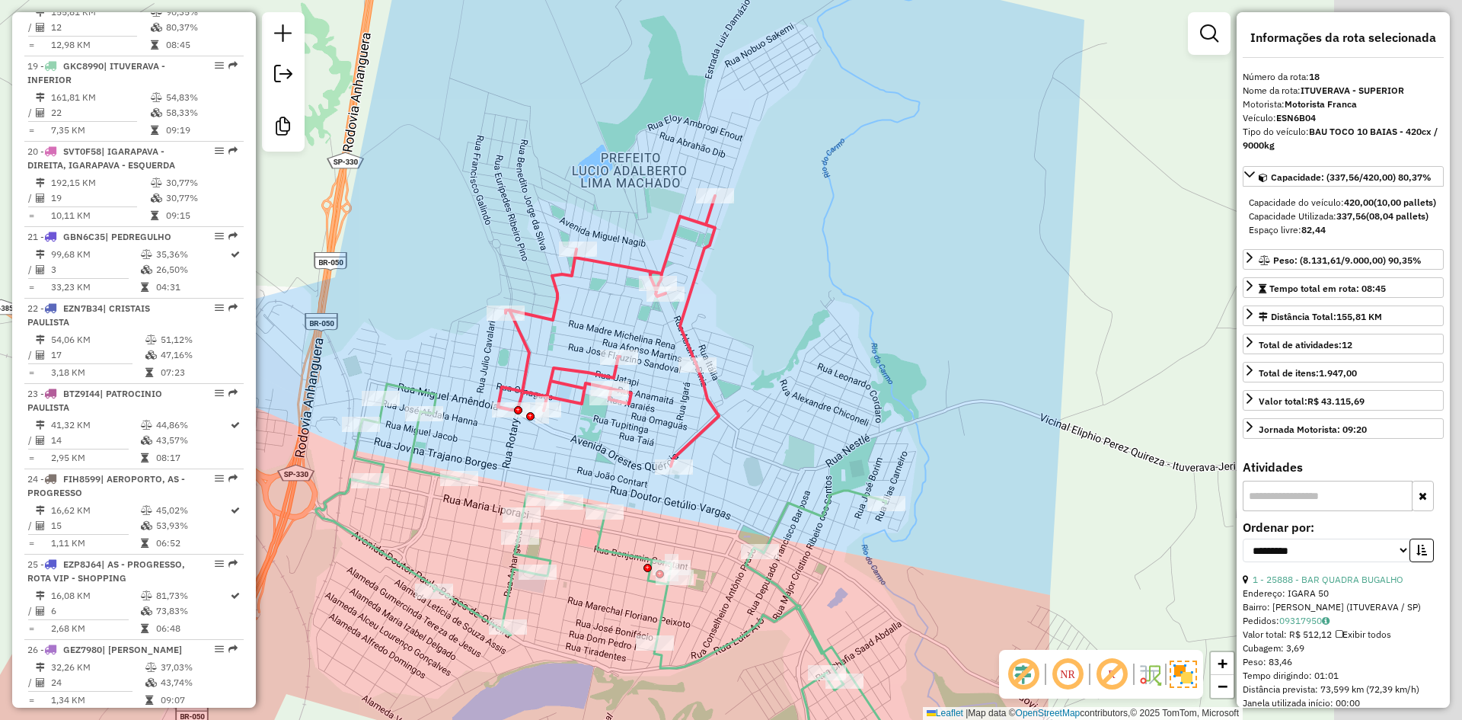
drag, startPoint x: 768, startPoint y: 376, endPoint x: 661, endPoint y: 405, distance: 110.5
click at [675, 429] on div "Janela de atendimento Grade de atendimento Capacidade Transportadoras Veículos …" at bounding box center [731, 360] width 1462 height 720
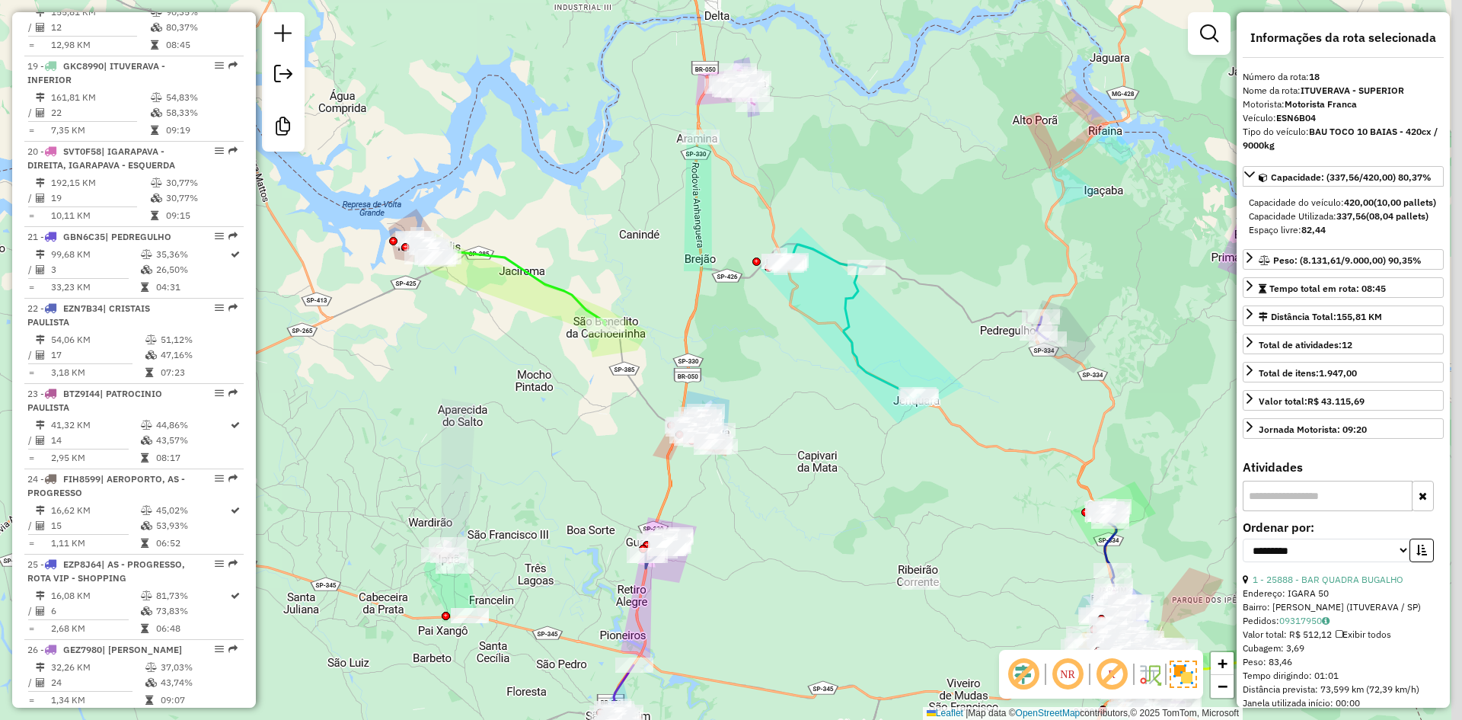
drag, startPoint x: 831, startPoint y: 411, endPoint x: 790, endPoint y: 452, distance: 58.2
click at [790, 458] on div "Janela de atendimento Grade de atendimento Capacidade Transportadoras Veículos …" at bounding box center [731, 360] width 1462 height 720
